Goal: Transaction & Acquisition: Purchase product/service

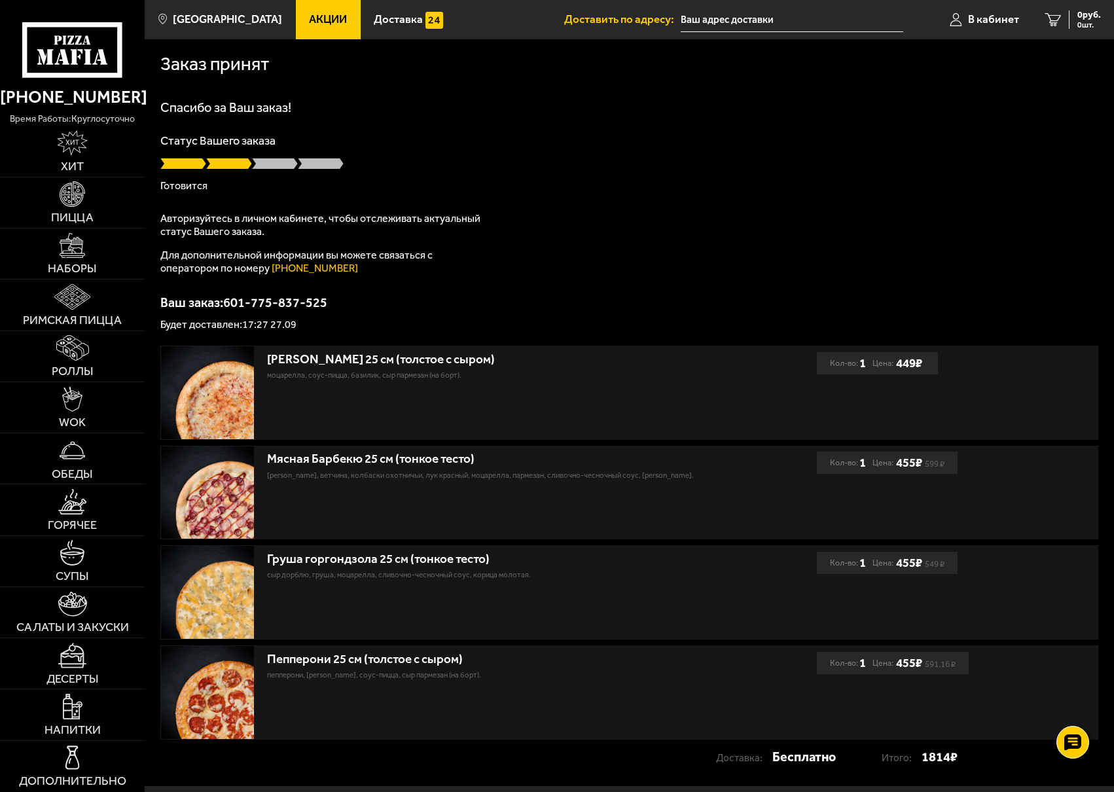
scroll to position [81, 0]
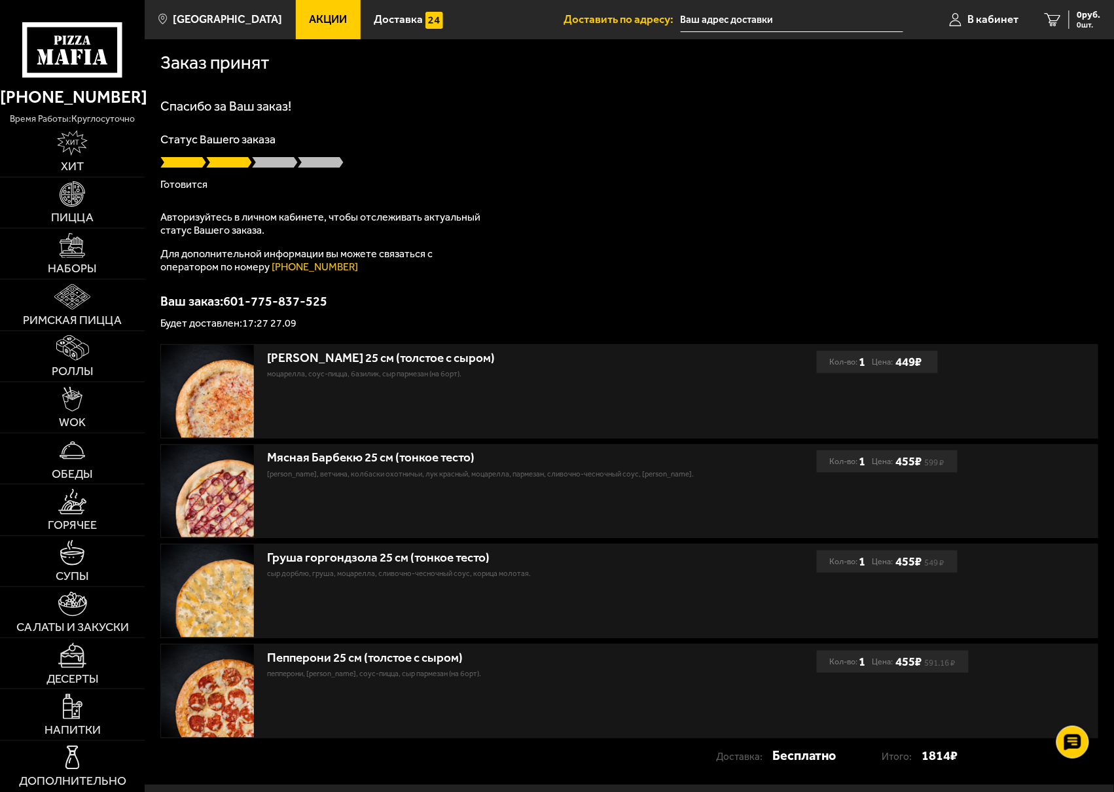
scroll to position [1, 0]
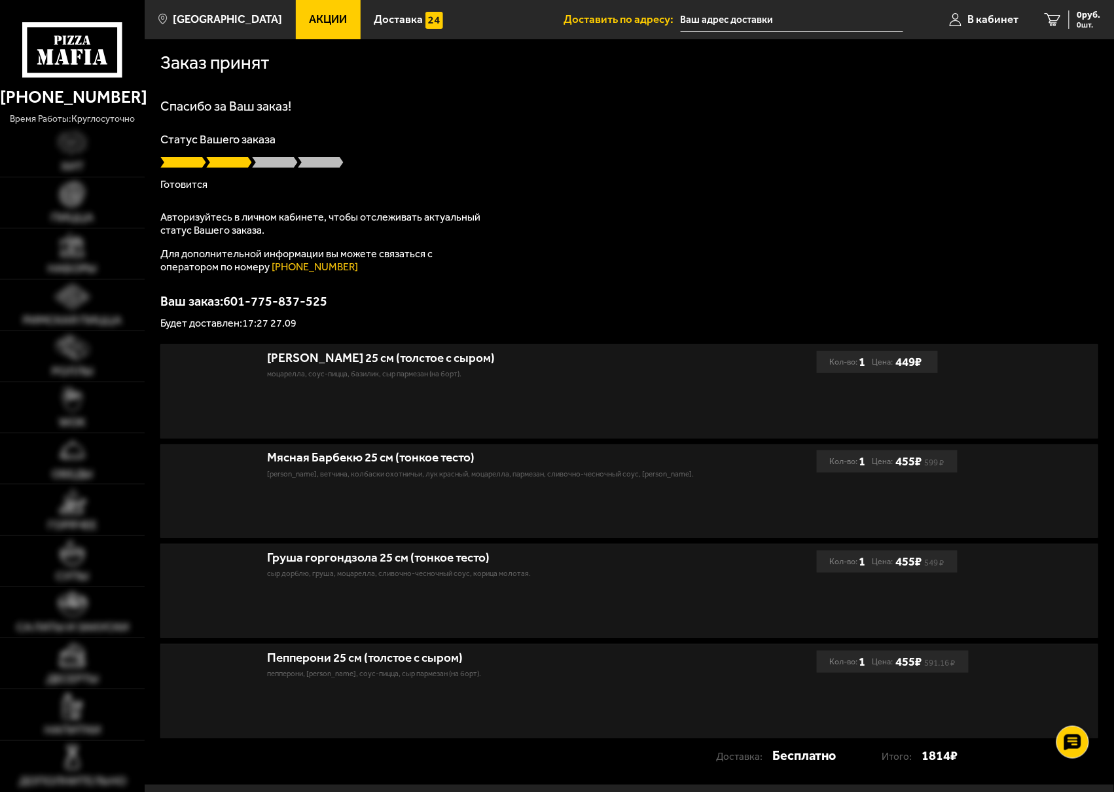
scroll to position [1, 0]
